Goal: Task Accomplishment & Management: Manage account settings

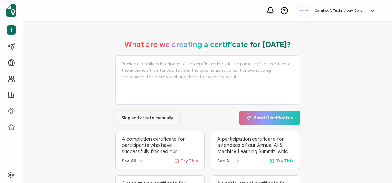
click at [145, 119] on span "Skip and create manually" at bounding box center [147, 118] width 52 height 4
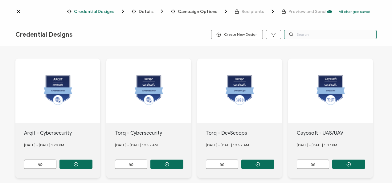
click at [302, 31] on input "text" at bounding box center [330, 34] width 92 height 9
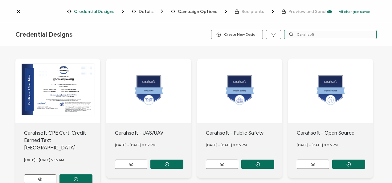
type input "Carahsoft"
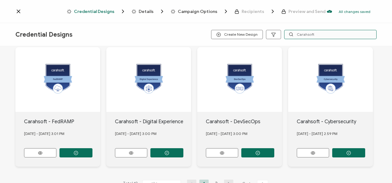
scroll to position [286, 0]
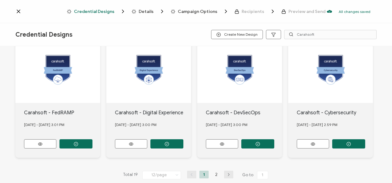
click at [230, 173] on icon "button" at bounding box center [228, 175] width 9 height 4
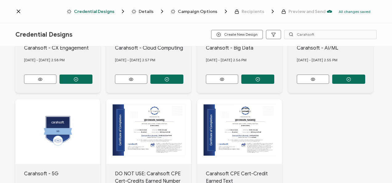
scroll to position [162, 0]
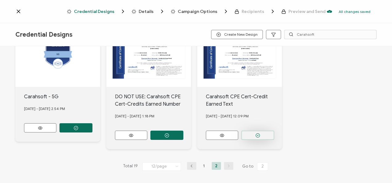
click at [262, 132] on button "button" at bounding box center [257, 135] width 33 height 9
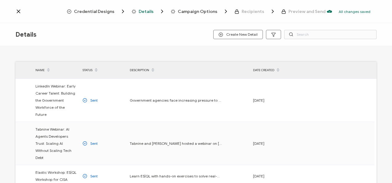
click at [103, 11] on span "Credential Designs" at bounding box center [94, 11] width 40 height 5
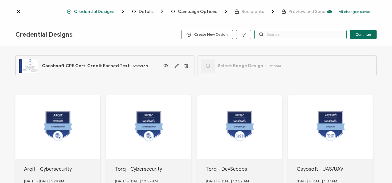
click at [277, 35] on input "text" at bounding box center [300, 34] width 92 height 9
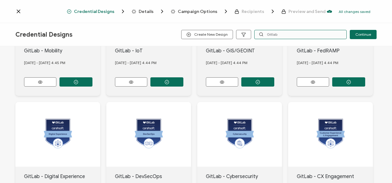
scroll to position [298, 0]
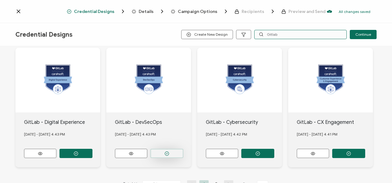
type input "Gitlab"
click at [168, 151] on icon "button" at bounding box center [166, 153] width 5 height 5
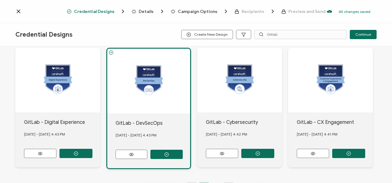
click at [140, 10] on span "Details" at bounding box center [146, 11] width 15 height 5
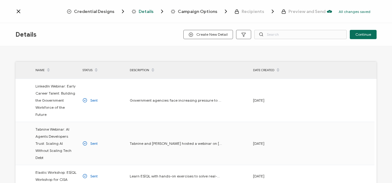
click at [112, 10] on span "Credential Designs" at bounding box center [94, 11] width 40 height 5
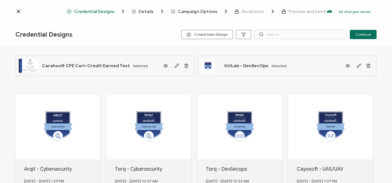
click at [148, 10] on span "Details" at bounding box center [146, 11] width 15 height 5
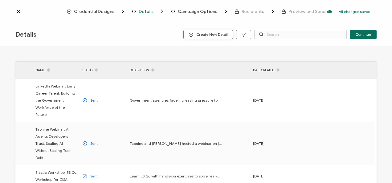
click at [217, 34] on span "Create New Detail" at bounding box center [207, 34] width 39 height 5
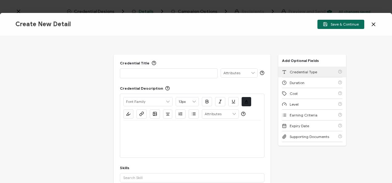
click at [306, 72] on span "Credential Type" at bounding box center [302, 72] width 27 height 5
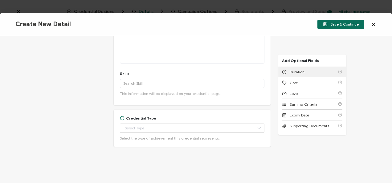
click at [306, 72] on div "Duration" at bounding box center [312, 72] width 60 height 11
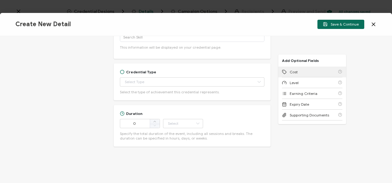
click at [306, 72] on div "Cost" at bounding box center [312, 72] width 60 height 11
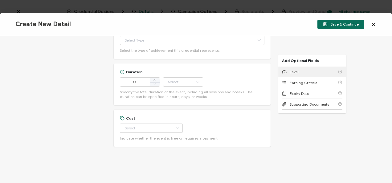
click at [306, 72] on div "Level" at bounding box center [312, 72] width 60 height 11
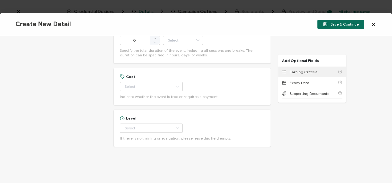
click at [306, 72] on span "Earning Criteria" at bounding box center [303, 72] width 28 height 5
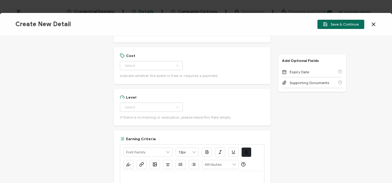
scroll to position [324, 0]
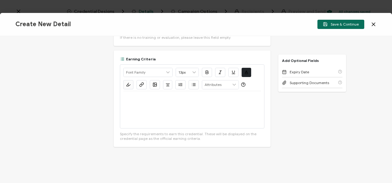
click at [364, 66] on div "Credential Title ISSUER Issuer Name Credential Description Alright Sans [PERSON…" at bounding box center [196, 109] width 392 height 147
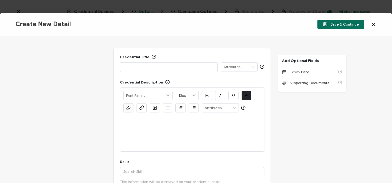
scroll to position [0, 0]
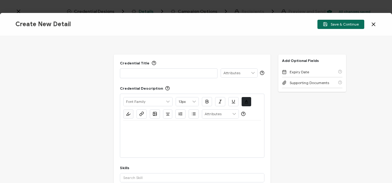
click at [169, 69] on div at bounding box center [168, 73] width 91 height 9
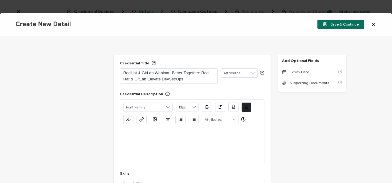
click at [147, 132] on p at bounding box center [192, 134] width 138 height 6
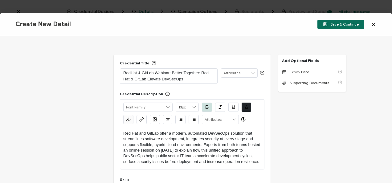
click at [184, 143] on p "Red Hat and GitLab offer a modern, automated DevSecOps solution that streamline…" at bounding box center [192, 148] width 138 height 34
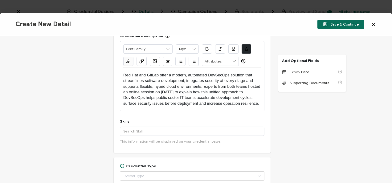
scroll to position [59, 0]
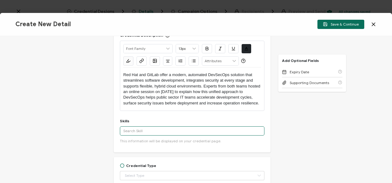
click at [167, 131] on input "text" at bounding box center [192, 130] width 144 height 9
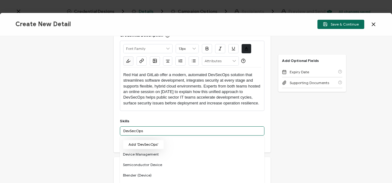
type input "DevSecOps"
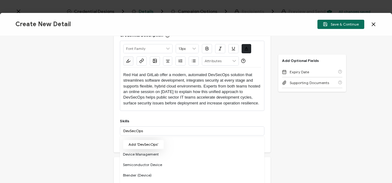
click at [155, 143] on button "Add 'DevSecOps'" at bounding box center [143, 144] width 41 height 9
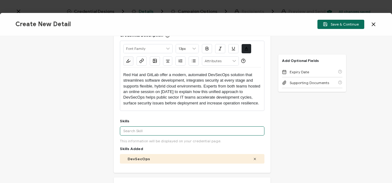
click at [160, 129] on input "text" at bounding box center [192, 130] width 144 height 9
click at [167, 129] on input "artificial intelligence" at bounding box center [192, 130] width 144 height 9
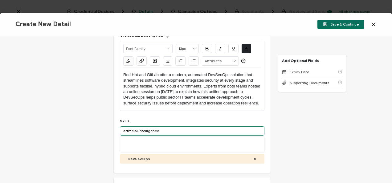
click at [167, 129] on input "artificial intelligence" at bounding box center [192, 130] width 144 height 9
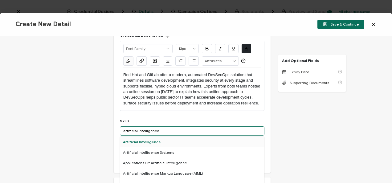
type input "artificial intelligence"
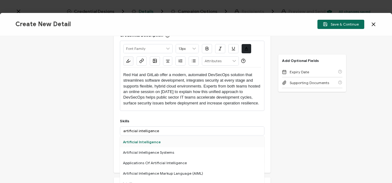
click at [155, 141] on div "Artificial Intelligence" at bounding box center [192, 142] width 144 height 10
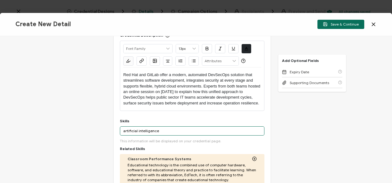
drag, startPoint x: 184, startPoint y: 131, endPoint x: 116, endPoint y: 129, distance: 68.1
click at [116, 129] on div "Credential Title RedHat & GitLab Webinar: Better Together: Red Hat & GitLab Ele…" at bounding box center [192, 155] width 157 height 319
click at [172, 131] on input "IT automation" at bounding box center [192, 130] width 144 height 9
click at [172, 130] on input "IT automation" at bounding box center [192, 130] width 144 height 9
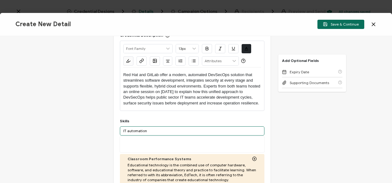
click at [172, 130] on input "IT automation" at bounding box center [192, 130] width 144 height 9
click at [129, 130] on input "IT automation" at bounding box center [192, 130] width 144 height 9
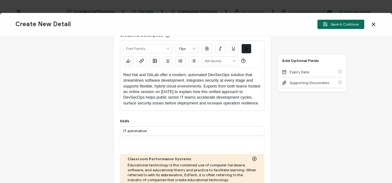
click at [155, 112] on div "Credential Title RedHat & GitLab Webinar: Better Together: Red Hat & GitLab Ele…" at bounding box center [192, 155] width 157 height 319
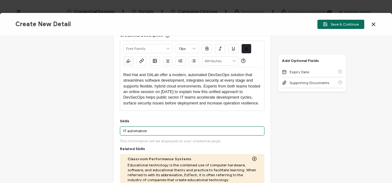
click at [147, 129] on input "IT automation" at bounding box center [192, 130] width 144 height 9
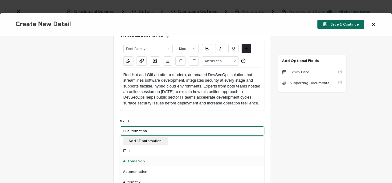
scroll to position [0, 0]
drag, startPoint x: 152, startPoint y: 128, endPoint x: 101, endPoint y: 129, distance: 51.4
click at [101, 129] on div "Credential Title RedHat & GitLab Webinar: Better Together: Red Hat & GitLab Ele…" at bounding box center [196, 109] width 392 height 147
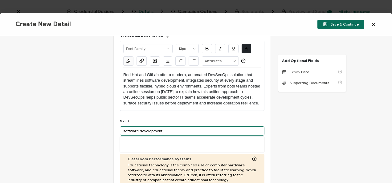
click at [177, 131] on input "software development" at bounding box center [192, 130] width 144 height 9
click at [177, 130] on input "software development" at bounding box center [192, 130] width 144 height 9
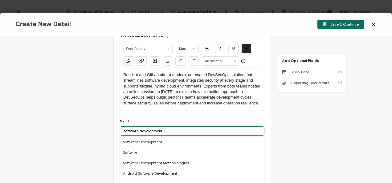
click at [177, 130] on input "software development" at bounding box center [192, 130] width 144 height 9
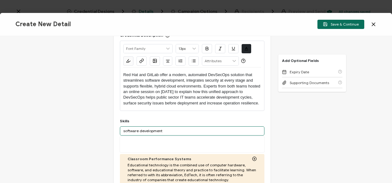
click at [177, 130] on input "software development" at bounding box center [192, 130] width 144 height 9
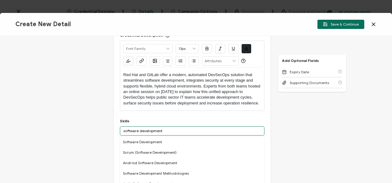
click at [143, 130] on input "software development" at bounding box center [192, 130] width 144 height 9
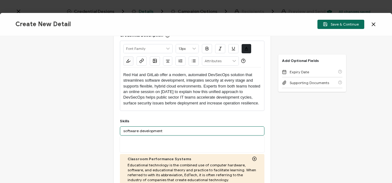
click at [143, 130] on input "software development" at bounding box center [192, 130] width 144 height 9
click at [166, 128] on input "software development" at bounding box center [192, 130] width 144 height 9
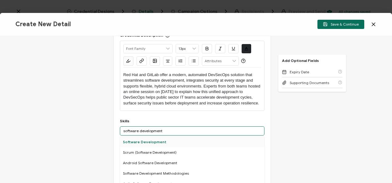
type input "software development"
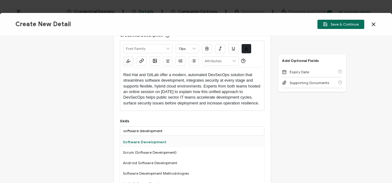
click at [162, 138] on div "Software Development" at bounding box center [192, 142] width 144 height 10
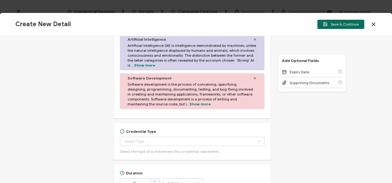
scroll to position [328, 0]
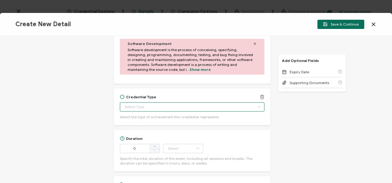
click at [177, 108] on input "text" at bounding box center [192, 106] width 144 height 9
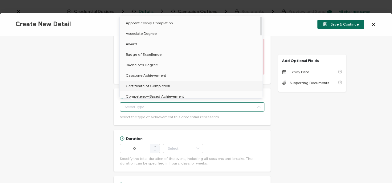
click at [177, 84] on li "Certificate of Completion" at bounding box center [191, 86] width 145 height 10
type input "Certificate of Completion"
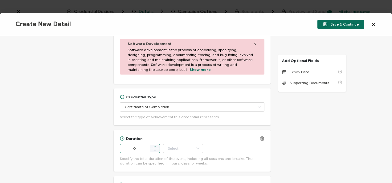
click at [154, 145] on icon at bounding box center [154, 146] width 3 height 3
type input "1"
click at [177, 146] on input "text" at bounding box center [183, 148] width 40 height 9
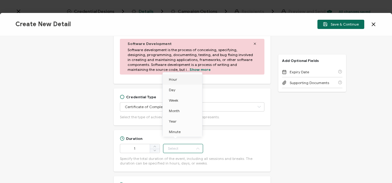
click at [185, 79] on li "Hour" at bounding box center [184, 79] width 42 height 10
type input "Hour"
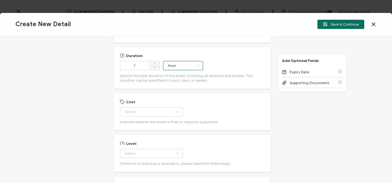
scroll to position [414, 0]
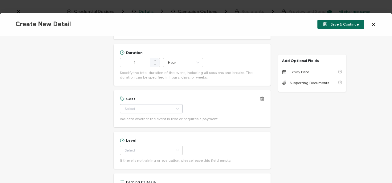
click at [173, 107] on icon at bounding box center [177, 108] width 8 height 9
click at [153, 126] on li "Free" at bounding box center [148, 124] width 58 height 10
type input "Free"
click at [156, 148] on input "text" at bounding box center [151, 150] width 63 height 9
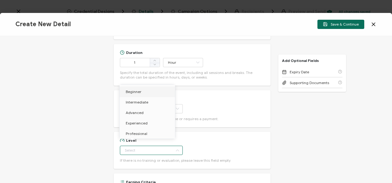
click at [144, 91] on li "Beginner" at bounding box center [148, 92] width 58 height 10
type input "Beginner"
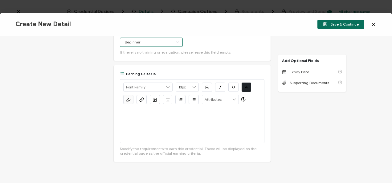
scroll to position [523, 0]
click at [188, 117] on div at bounding box center [192, 124] width 138 height 37
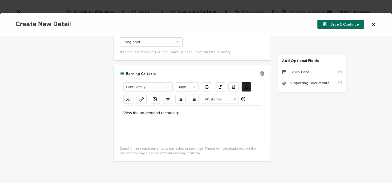
scroll to position [0, 0]
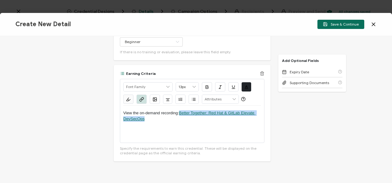
drag, startPoint x: 148, startPoint y: 120, endPoint x: 180, endPoint y: 111, distance: 33.4
click at [180, 111] on p "View the on-demand recording: Better Together: Red Hat & GitLab Elevate DevSecO…" at bounding box center [192, 115] width 138 height 11
click at [142, 101] on icon "button" at bounding box center [141, 99] width 5 height 5
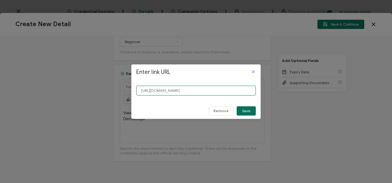
scroll to position [0, 18]
drag, startPoint x: 252, startPoint y: 89, endPoint x: 120, endPoint y: 96, distance: 131.6
click at [120, 96] on div "Enter link URL [URL][DOMAIN_NAME] Remove Save" at bounding box center [196, 91] width 392 height 183
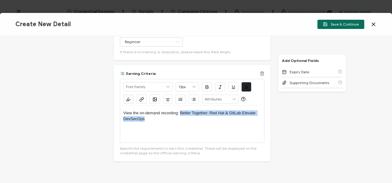
click at [139, 99] on icon "button" at bounding box center [141, 99] width 5 height 5
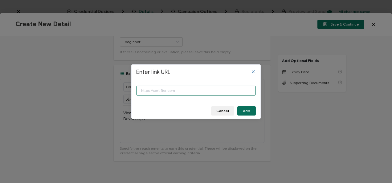
click at [186, 91] on input "Enter link URL" at bounding box center [195, 91] width 119 height 10
paste input "[URL][DOMAIN_NAME]"
type input "[URL][DOMAIN_NAME]"
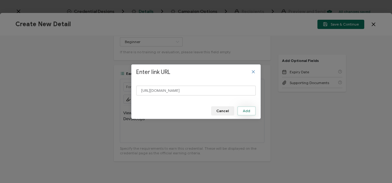
scroll to position [0, 0]
click at [247, 110] on span "Add" at bounding box center [246, 111] width 7 height 4
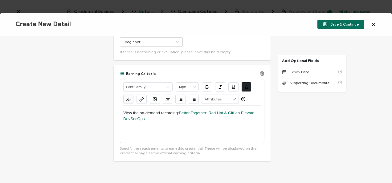
click at [224, 136] on div "View the on-demand recording: Better Together: Red Hat & GitLab Elevate DevSecO…" at bounding box center [192, 124] width 138 height 37
click at [343, 103] on div "Credential Title RedHat & GitLab Webinar: Better Together: Red Hat & GitLab Ele…" at bounding box center [196, 109] width 392 height 147
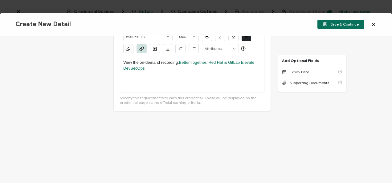
scroll to position [574, 0]
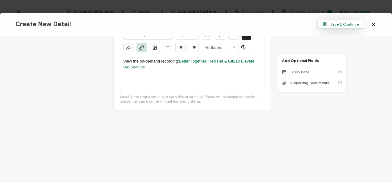
click at [338, 22] on span "Save & Continue" at bounding box center [341, 24] width 36 height 5
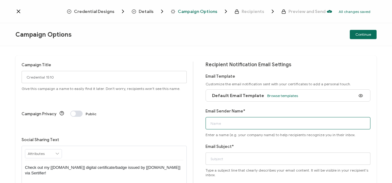
click at [227, 123] on input "Email Sender Name*" at bounding box center [287, 123] width 165 height 12
type input "CPE Team"
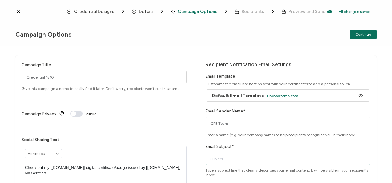
click at [231, 155] on input "Email Subject*" at bounding box center [287, 158] width 165 height 12
paste input "RedHat & GitLab Webinar: Better Together: Red Hat & GitLab Elevate DevSecOps"
type input "RedHat & GitLab Webinar: Better Together: Red Hat & GitLab Elevate DevSecOps"
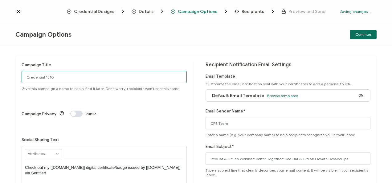
click at [123, 77] on input "Credential 1510" at bounding box center [104, 77] width 165 height 12
paste input "8-28-2025_71606_GitLab Webinar"
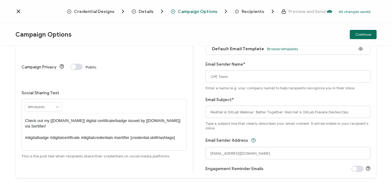
scroll to position [63, 0]
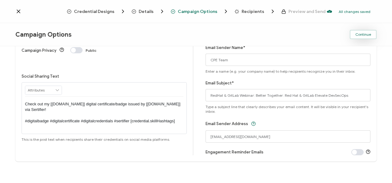
type input "8-28-2025_71606_GitLab Webinar"
click at [360, 34] on span "Continue" at bounding box center [363, 35] width 16 height 4
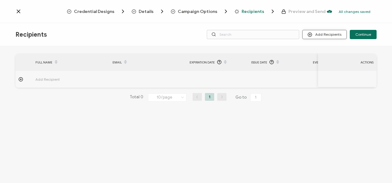
click at [315, 35] on button "Add Recipients" at bounding box center [324, 34] width 44 height 9
click at [320, 69] on span "Import From List" at bounding box center [331, 71] width 28 height 5
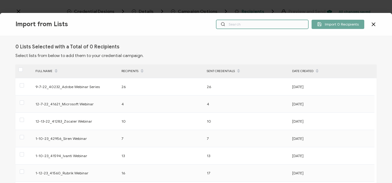
click at [251, 23] on input "text" at bounding box center [262, 24] width 92 height 9
paste input "8-28-2025_71606_GitLab Webinar"
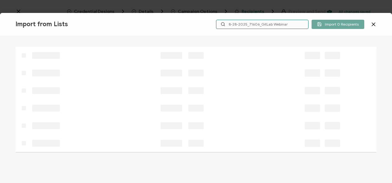
type input "8-28-2025_71606_GitLab Webinar"
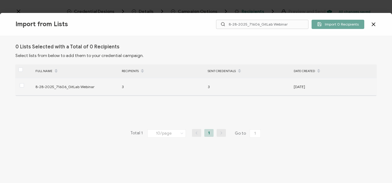
click at [18, 84] on div at bounding box center [23, 87] width 17 height 10
click at [21, 86] on span at bounding box center [22, 85] width 4 height 4
click at [24, 83] on input "checkbox" at bounding box center [24, 83] width 0 height 0
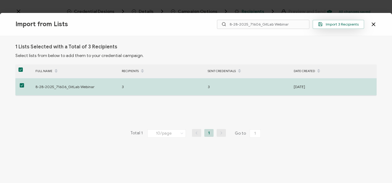
click at [331, 23] on span "Import 3 Recipients" at bounding box center [338, 24] width 41 height 5
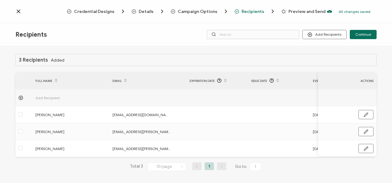
scroll to position [3, 0]
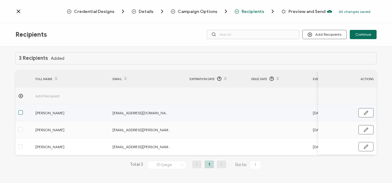
click at [20, 113] on span at bounding box center [20, 112] width 4 height 4
click at [23, 110] on input "checkbox" at bounding box center [23, 110] width 0 height 0
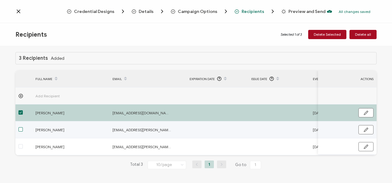
click at [20, 127] on span at bounding box center [20, 129] width 4 height 4
click at [23, 127] on input "checkbox" at bounding box center [23, 127] width 0 height 0
click at [19, 127] on span at bounding box center [20, 129] width 4 height 4
click at [23, 127] on input "checkbox" at bounding box center [23, 127] width 0 height 0
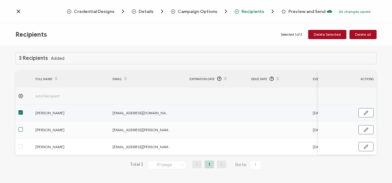
click at [21, 111] on span at bounding box center [20, 112] width 4 height 4
click at [23, 110] on input "checkbox" at bounding box center [23, 110] width 0 height 0
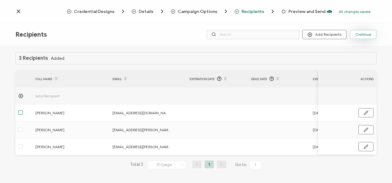
click at [370, 33] on span "Continue" at bounding box center [363, 35] width 16 height 4
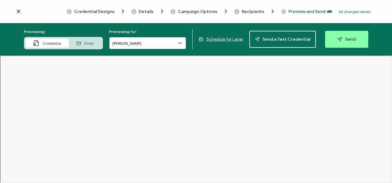
click at [166, 45] on input "[PERSON_NAME]" at bounding box center [147, 43] width 77 height 12
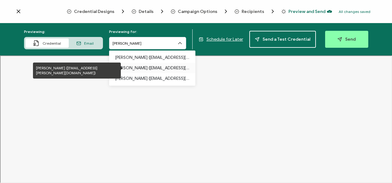
click at [159, 65] on p "[PERSON_NAME] ([EMAIL_ADDRESS][PERSON_NAME][DOMAIN_NAME])" at bounding box center [152, 68] width 74 height 10
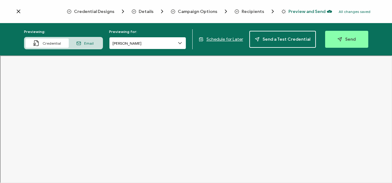
click at [169, 42] on input "[PERSON_NAME]" at bounding box center [147, 43] width 77 height 12
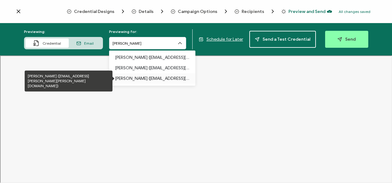
click at [162, 76] on p "[PERSON_NAME] ([EMAIL_ADDRESS][PERSON_NAME][PERSON_NAME][DOMAIN_NAME])" at bounding box center [152, 78] width 74 height 10
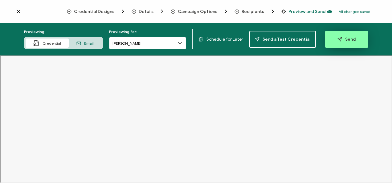
click at [331, 38] on button "Send" at bounding box center [346, 39] width 43 height 17
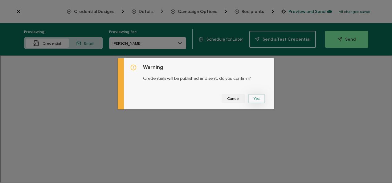
click at [254, 98] on button "Yes" at bounding box center [256, 98] width 17 height 9
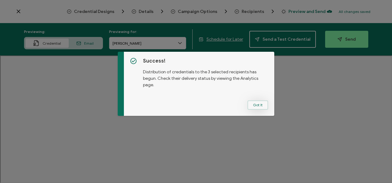
click at [256, 103] on button "Got It" at bounding box center [257, 104] width 21 height 9
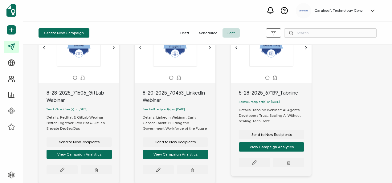
scroll to position [45, 0]
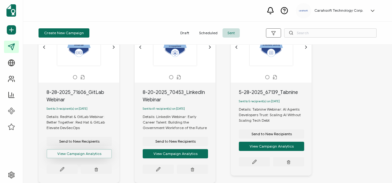
click at [84, 155] on button "View Campaign Analytics" at bounding box center [78, 153] width 65 height 9
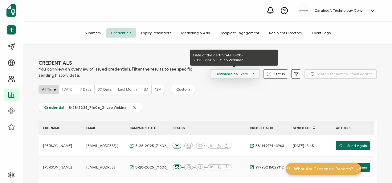
click at [241, 73] on span "Download as Excel File" at bounding box center [234, 73] width 39 height 9
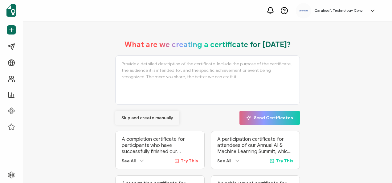
click at [160, 116] on span "Skip and create manually" at bounding box center [147, 118] width 52 height 4
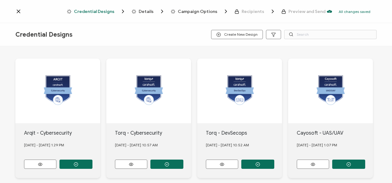
click at [19, 11] on icon at bounding box center [18, 11] width 6 height 6
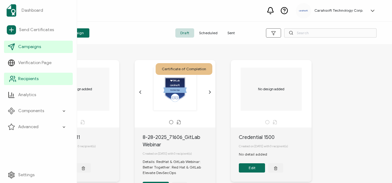
click at [33, 79] on span "Recipients" at bounding box center [28, 79] width 20 height 6
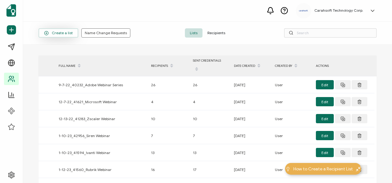
click at [65, 34] on span "Create a list" at bounding box center [58, 33] width 29 height 5
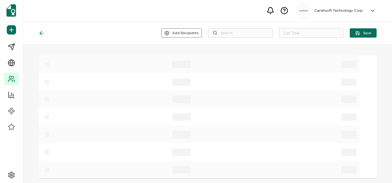
type input "List 1583"
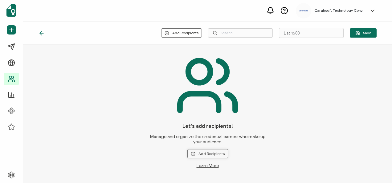
click at [210, 155] on button "Add Recipients" at bounding box center [207, 153] width 41 height 9
click at [224, 129] on span "Upload New Recipients" at bounding box center [221, 127] width 40 height 5
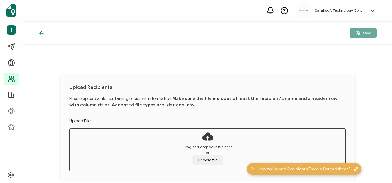
click at [180, 31] on div "Save" at bounding box center [207, 33] width 369 height 23
click at [208, 159] on button "Choose file" at bounding box center [207, 159] width 31 height 9
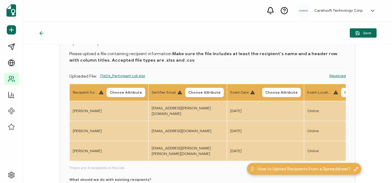
scroll to position [33, 0]
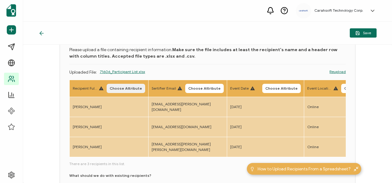
click at [122, 89] on span "Choose Attribute" at bounding box center [126, 89] width 32 height 4
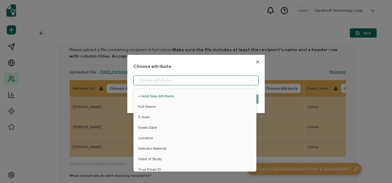
click at [170, 81] on input "dialog" at bounding box center [195, 80] width 125 height 10
click at [165, 107] on li "Full Name" at bounding box center [195, 106] width 127 height 10
type input "Full Name"
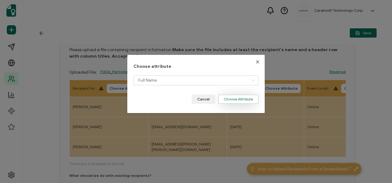
click at [231, 103] on button "Choose Attribute" at bounding box center [238, 99] width 40 height 9
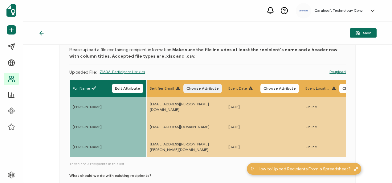
click at [205, 90] on span "Choose Attribute" at bounding box center [202, 89] width 32 height 4
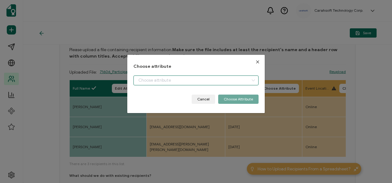
click at [195, 79] on input "dialog" at bounding box center [195, 80] width 125 height 10
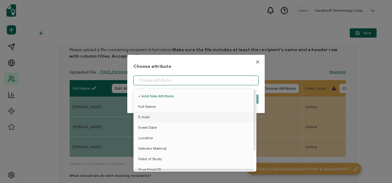
click at [189, 116] on li "E-mail" at bounding box center [195, 117] width 127 height 10
type input "E-mail"
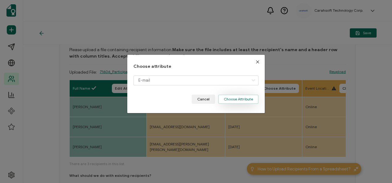
click at [244, 102] on button "Choose Attribute" at bounding box center [238, 99] width 40 height 9
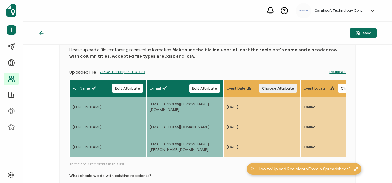
click at [277, 87] on span "Choose Attribute" at bounding box center [278, 89] width 32 height 4
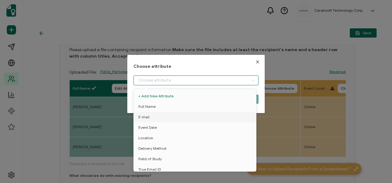
click at [210, 76] on input "dialog" at bounding box center [195, 80] width 125 height 10
click at [184, 125] on li "Event Date" at bounding box center [195, 127] width 127 height 10
type input "Event Date"
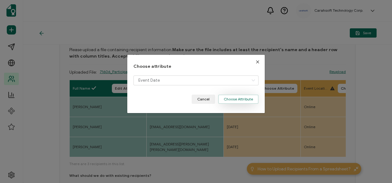
click at [241, 101] on button "Choose Attribute" at bounding box center [238, 99] width 40 height 9
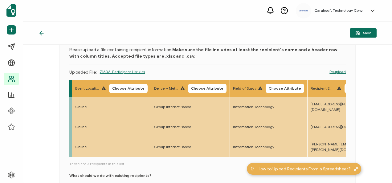
scroll to position [0, 227]
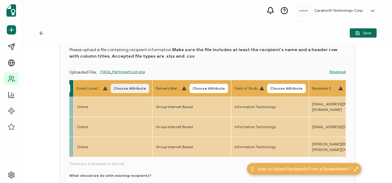
click at [140, 84] on button "Choose Attribute" at bounding box center [130, 88] width 38 height 9
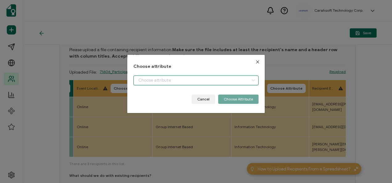
click at [171, 79] on input "dialog" at bounding box center [195, 80] width 125 height 10
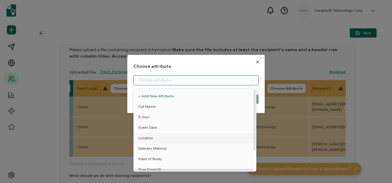
click at [167, 135] on li "Location" at bounding box center [195, 138] width 127 height 10
type input "Location"
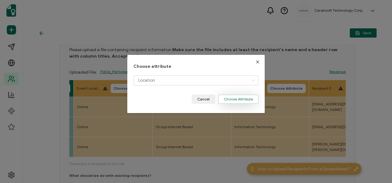
click at [244, 99] on button "Choose Attribute" at bounding box center [238, 99] width 40 height 9
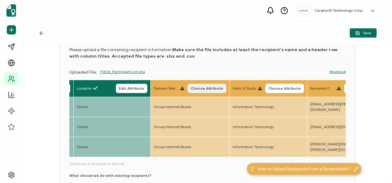
click at [212, 89] on span "Choose Attribute" at bounding box center [207, 89] width 32 height 4
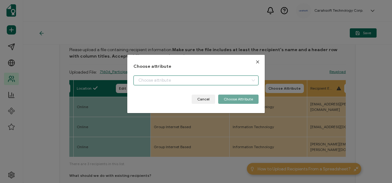
click at [193, 78] on input "dialog" at bounding box center [195, 80] width 125 height 10
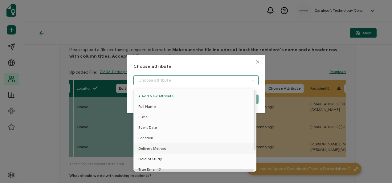
click at [169, 149] on li "Delivery Method" at bounding box center [195, 148] width 127 height 10
type input "Delivery Method"
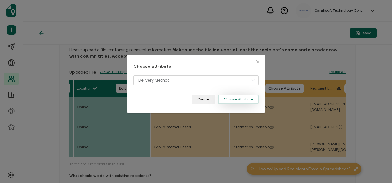
click at [245, 97] on button "Choose Attribute" at bounding box center [238, 99] width 40 height 9
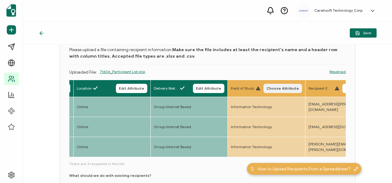
click at [278, 87] on span "Choose Attribute" at bounding box center [282, 89] width 32 height 4
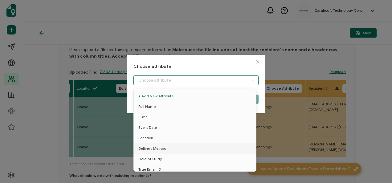
click at [211, 75] on input "dialog" at bounding box center [195, 80] width 125 height 10
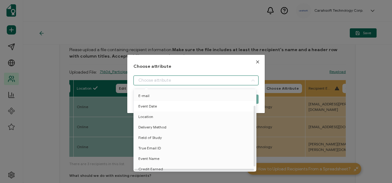
scroll to position [22, 0]
click at [172, 139] on li "Field of Study" at bounding box center [195, 137] width 127 height 10
type input "Field of Study"
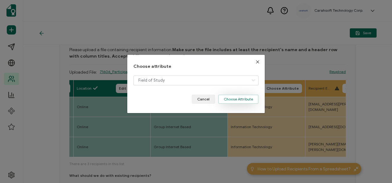
click at [245, 103] on button "Choose Attribute" at bounding box center [238, 99] width 40 height 9
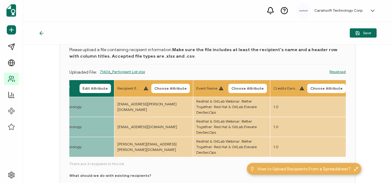
scroll to position [0, 399]
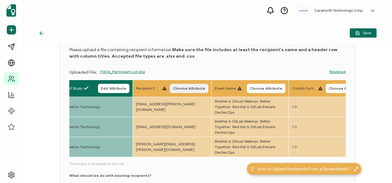
click at [184, 89] on span "Choose Attribute" at bounding box center [189, 89] width 32 height 4
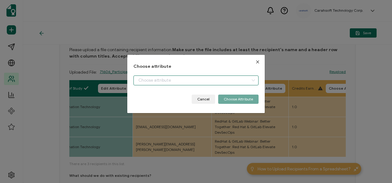
click at [184, 77] on input "dialog" at bounding box center [195, 80] width 125 height 10
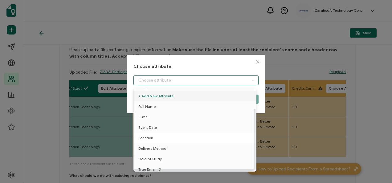
scroll to position [27, 0]
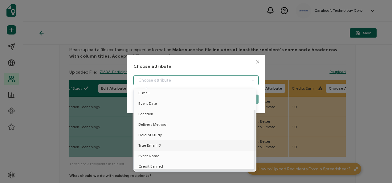
click at [169, 143] on li "True Email ID" at bounding box center [195, 145] width 127 height 10
type input "True Email ID"
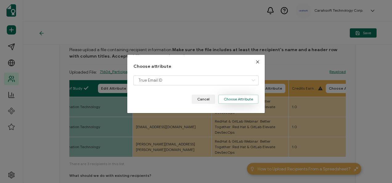
click at [245, 100] on button "Choose Attribute" at bounding box center [238, 99] width 40 height 9
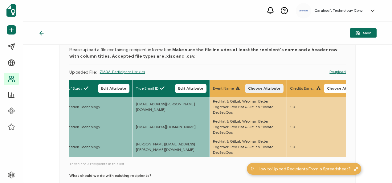
click at [262, 87] on span "Choose Attribute" at bounding box center [264, 89] width 32 height 4
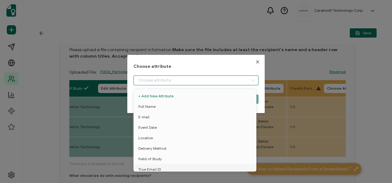
click at [206, 78] on input "dialog" at bounding box center [195, 80] width 125 height 10
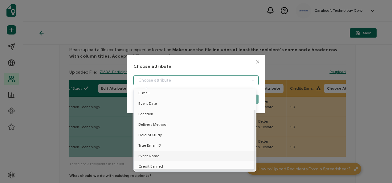
click at [176, 153] on li "Event Name" at bounding box center [195, 156] width 127 height 10
type input "Event Name"
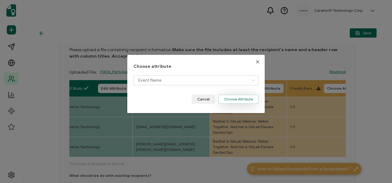
click at [230, 101] on button "Choose Attribute" at bounding box center [238, 99] width 40 height 9
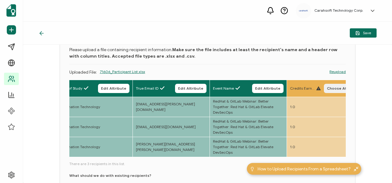
click at [331, 88] on span "Choose Attribute" at bounding box center [343, 89] width 32 height 4
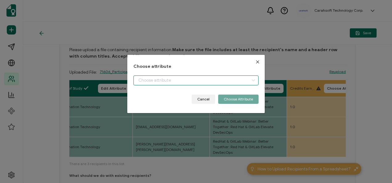
click at [236, 82] on input "dialog" at bounding box center [195, 80] width 125 height 10
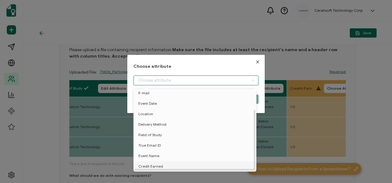
click at [182, 164] on li "Credit Earned" at bounding box center [195, 166] width 127 height 10
type input "Credit Earned"
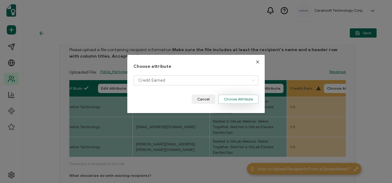
click at [243, 103] on button "Choose Attribute" at bounding box center [238, 99] width 40 height 9
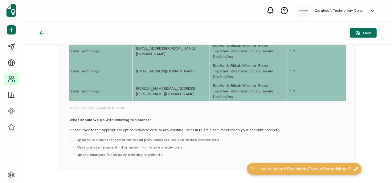
scroll to position [89, 0]
click at [71, 144] on span at bounding box center [71, 146] width 4 height 4
click at [71, 144] on input "Only update recipient information for future credentials." at bounding box center [71, 146] width 4 height 5
radio input "true"
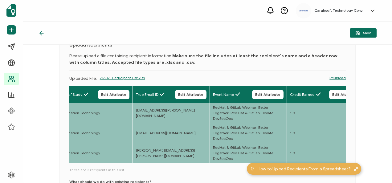
scroll to position [26, 0]
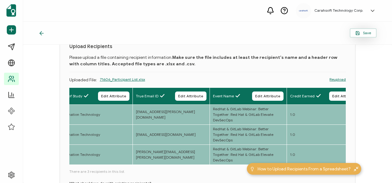
click at [363, 31] on span "Save" at bounding box center [363, 33] width 16 height 5
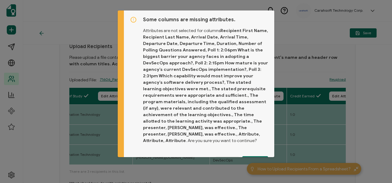
scroll to position [8, 0]
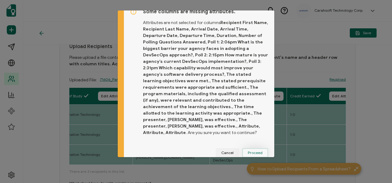
click at [251, 151] on span "Proceed" at bounding box center [255, 153] width 15 height 4
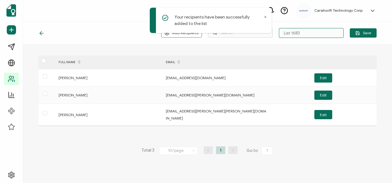
drag, startPoint x: 309, startPoint y: 34, endPoint x: 268, endPoint y: 34, distance: 41.3
click at [268, 34] on div "Your recipients have been successfully added to the list Carahsoft Technology C…" at bounding box center [196, 91] width 392 height 183
paste input "8-28-2025_71606_GitLab Webinar"
type input "8-28-2025_71606_GitLab Webinar"
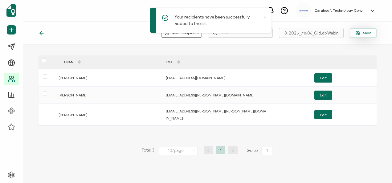
click at [356, 31] on icon "button" at bounding box center [357, 33] width 5 height 5
